Goal: Browse casually

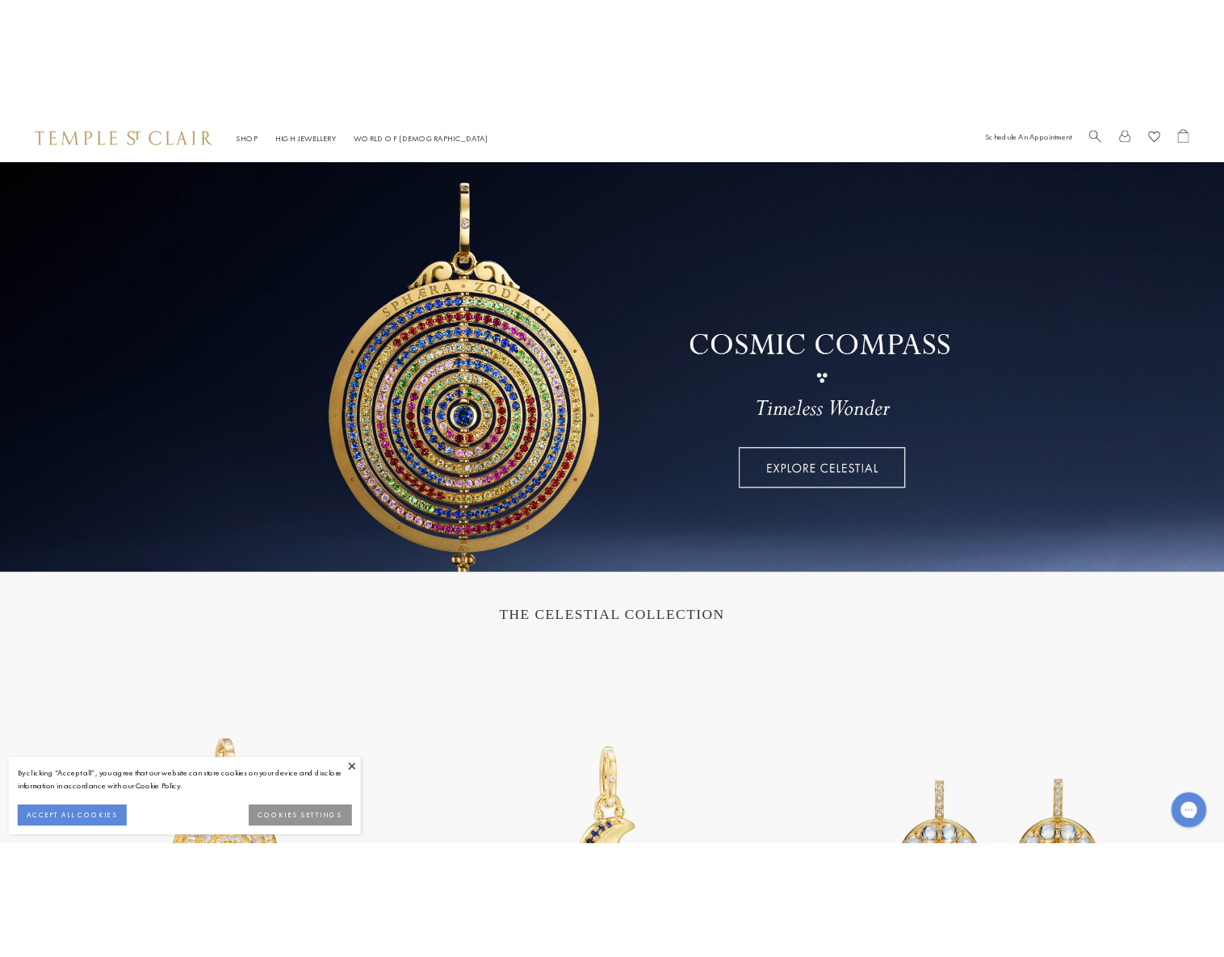
scroll to position [2, 0]
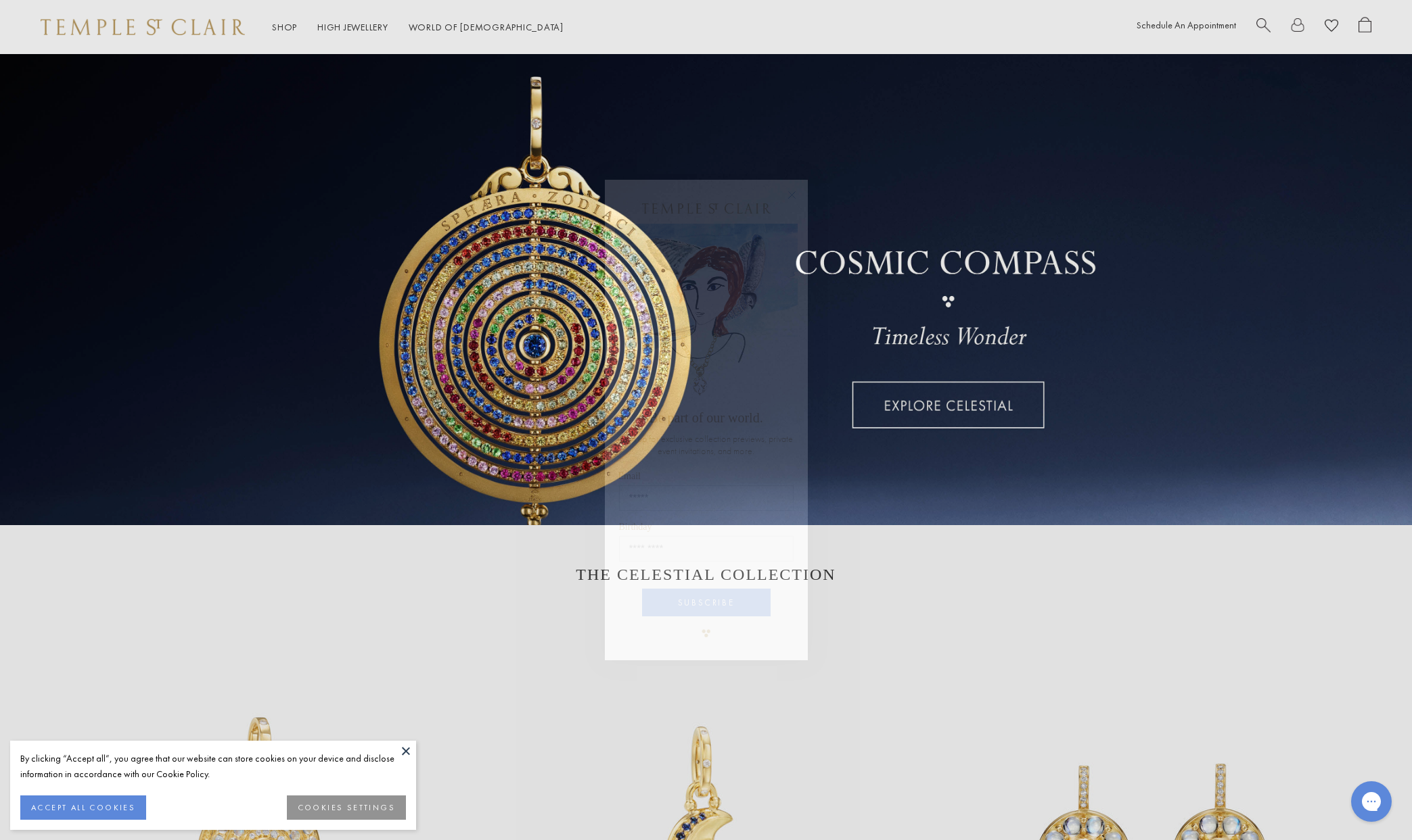
click at [792, 191] on circle "Close dialog" at bounding box center [791, 194] width 16 height 16
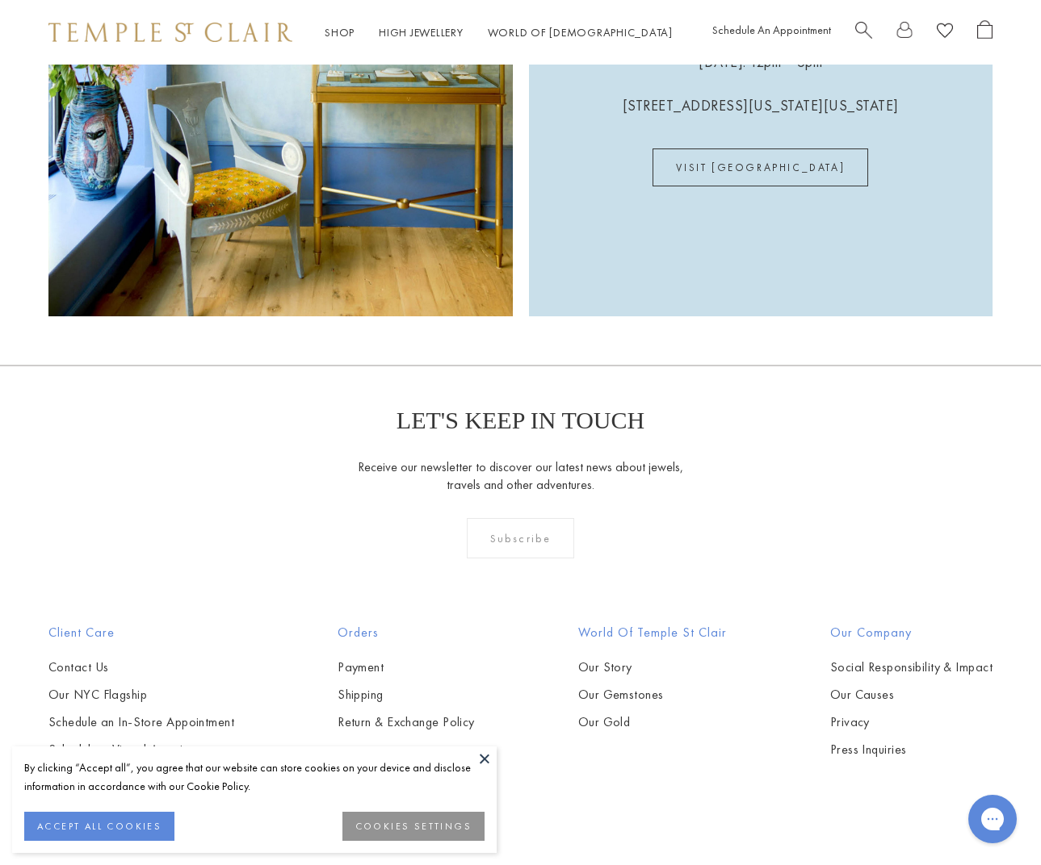
scroll to position [3838, 0]
